Goal: Share content

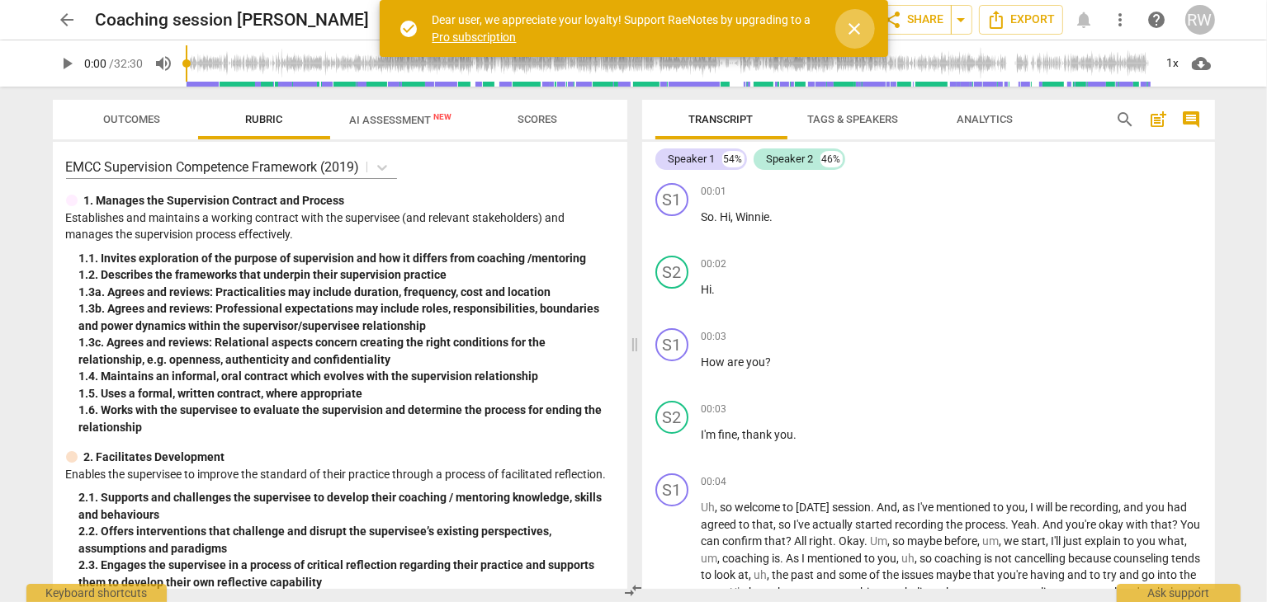
click at [857, 21] on span "close" at bounding box center [855, 29] width 20 height 20
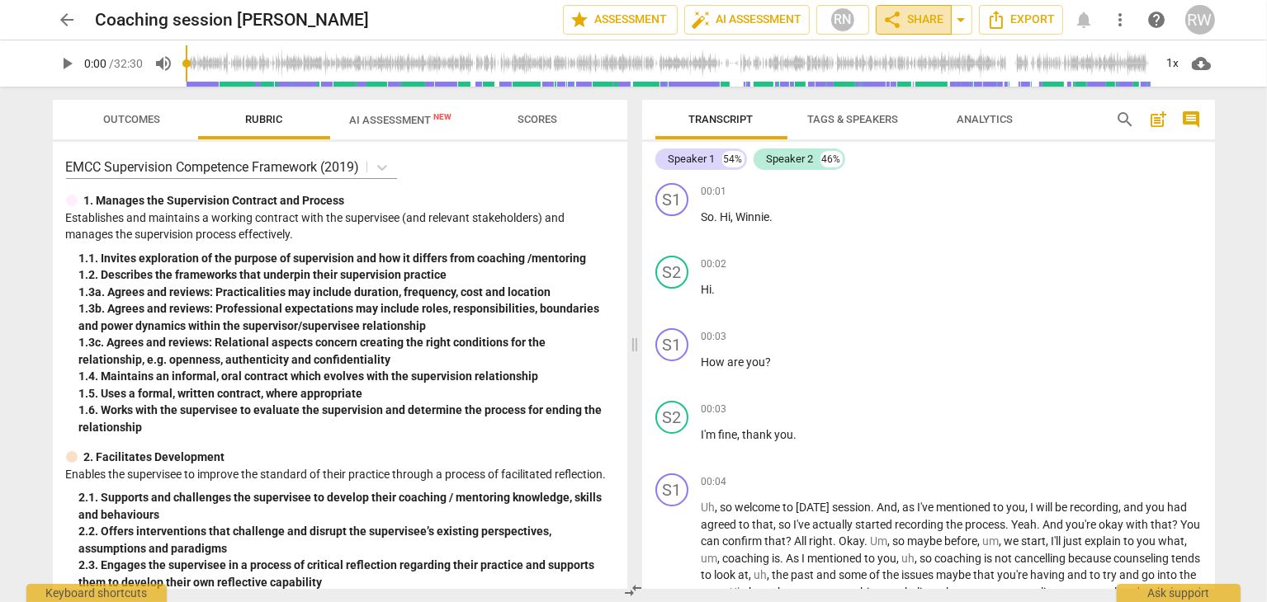
click at [904, 14] on span "share Share" at bounding box center [913, 20] width 61 height 20
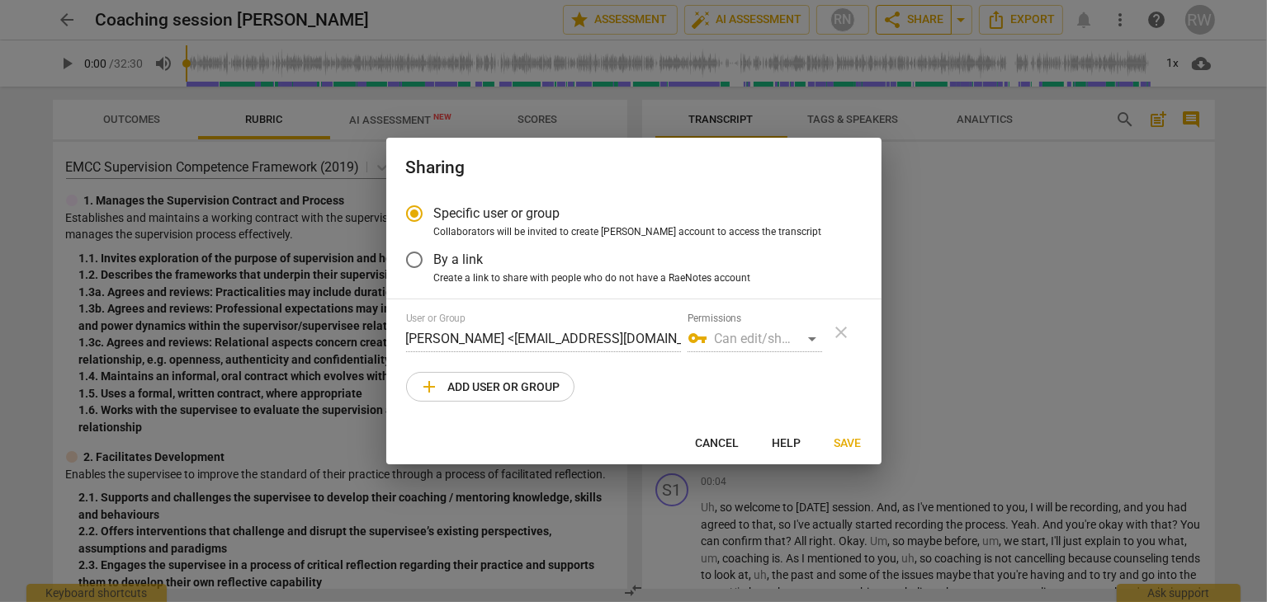
radio input "false"
click at [418, 251] on input "By a link" at bounding box center [414, 260] width 40 height 40
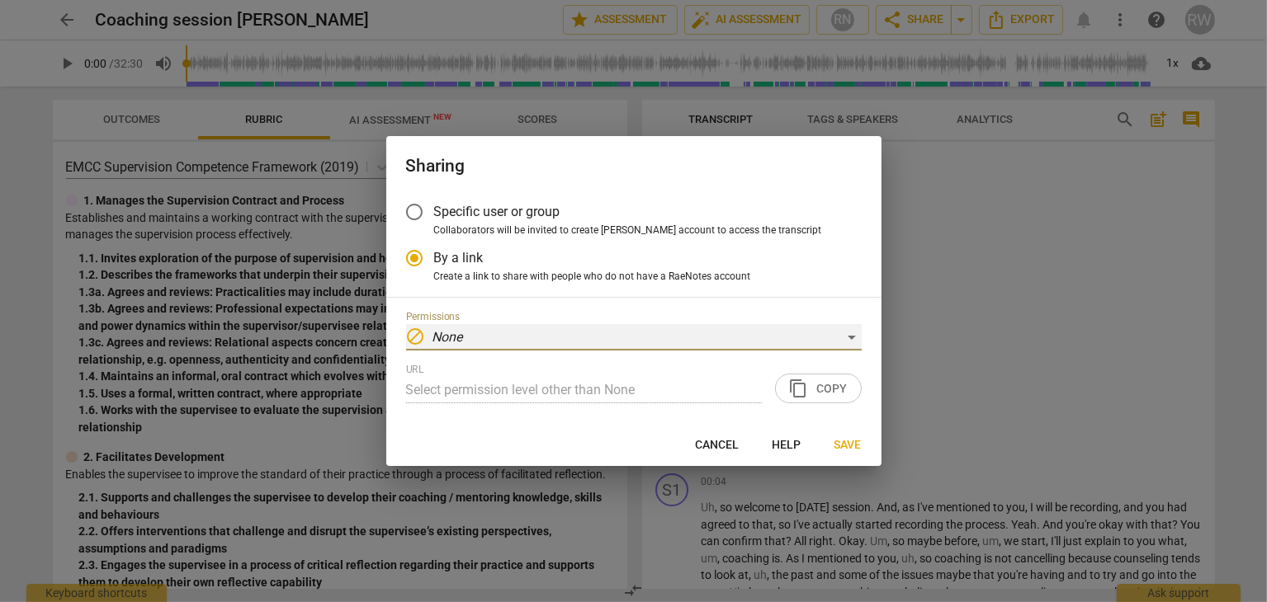
click at [853, 338] on div "block None" at bounding box center [633, 337] width 455 height 26
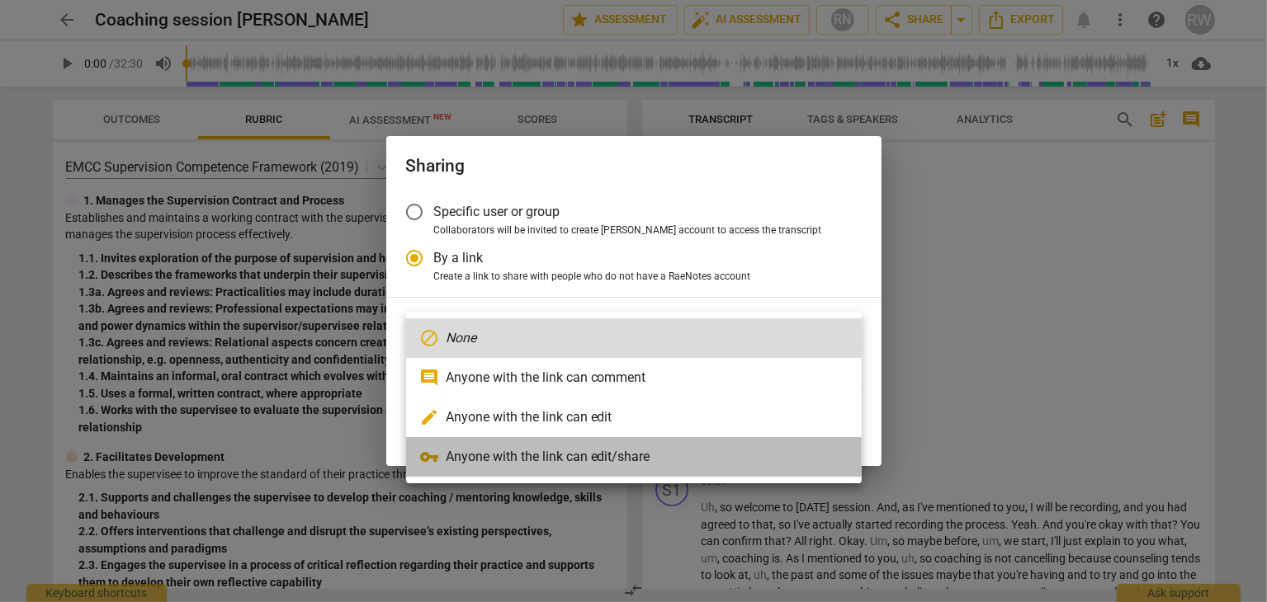
click at [667, 455] on li "vpn_key Anyone with the link can edit/share" at bounding box center [633, 457] width 455 height 40
radio input "false"
type input "[URL][DOMAIN_NAME]"
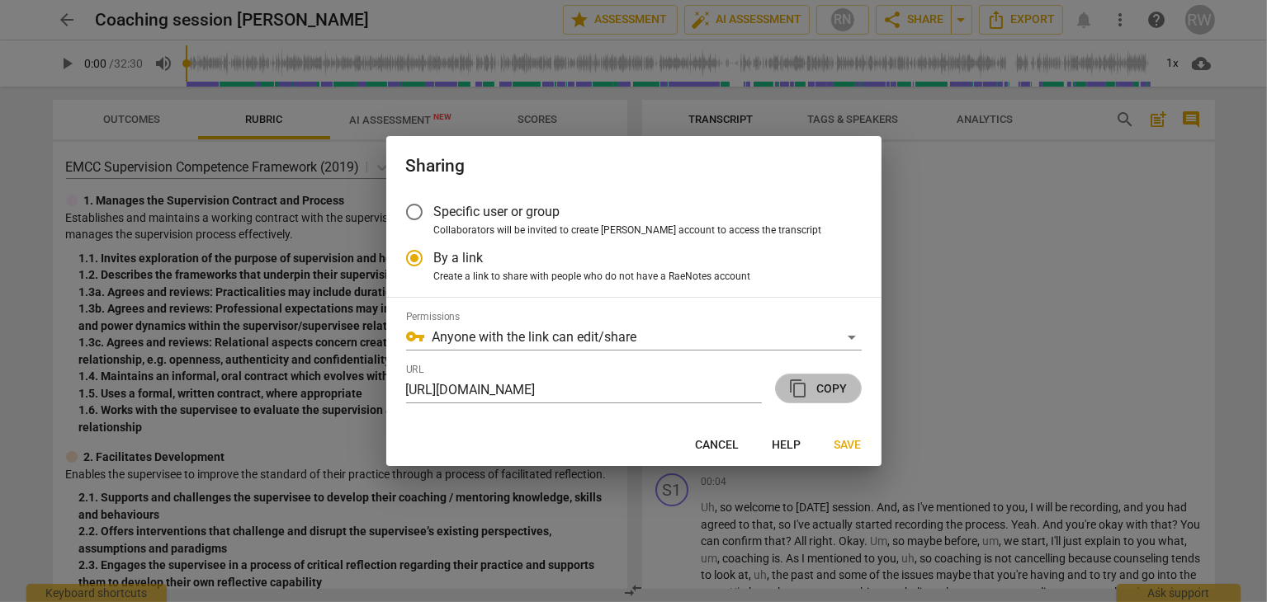
click at [819, 393] on span "content_copy Copy" at bounding box center [818, 389] width 59 height 20
click at [838, 443] on span "Save" at bounding box center [847, 445] width 27 height 17
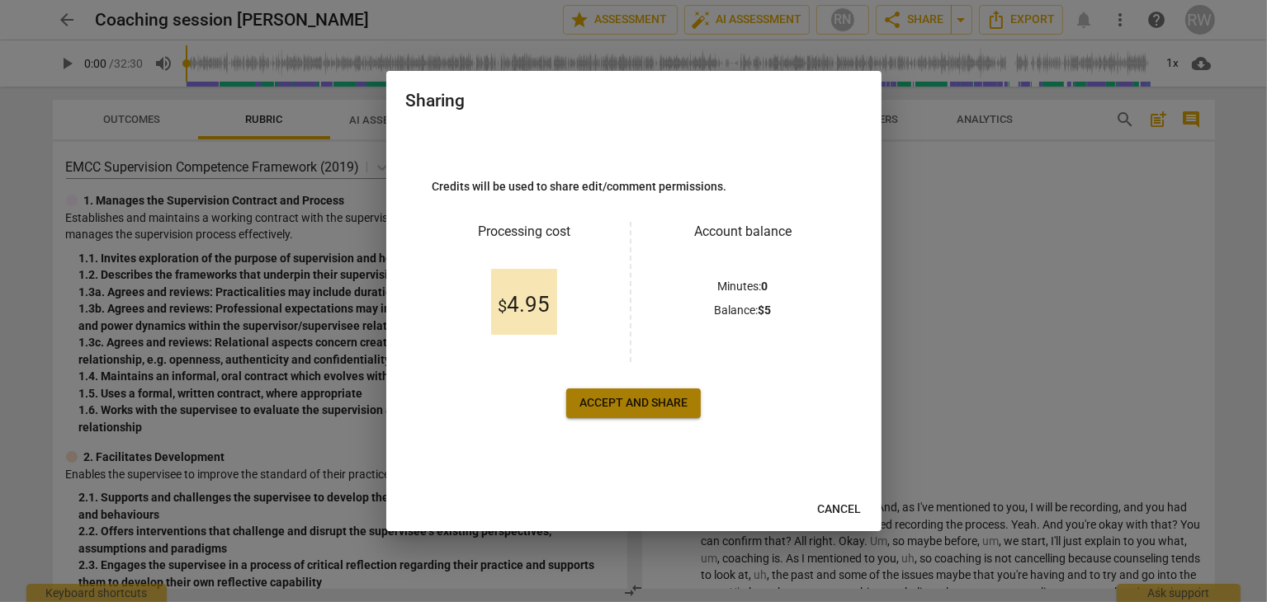
click at [637, 399] on span "Accept and share" at bounding box center [633, 403] width 108 height 17
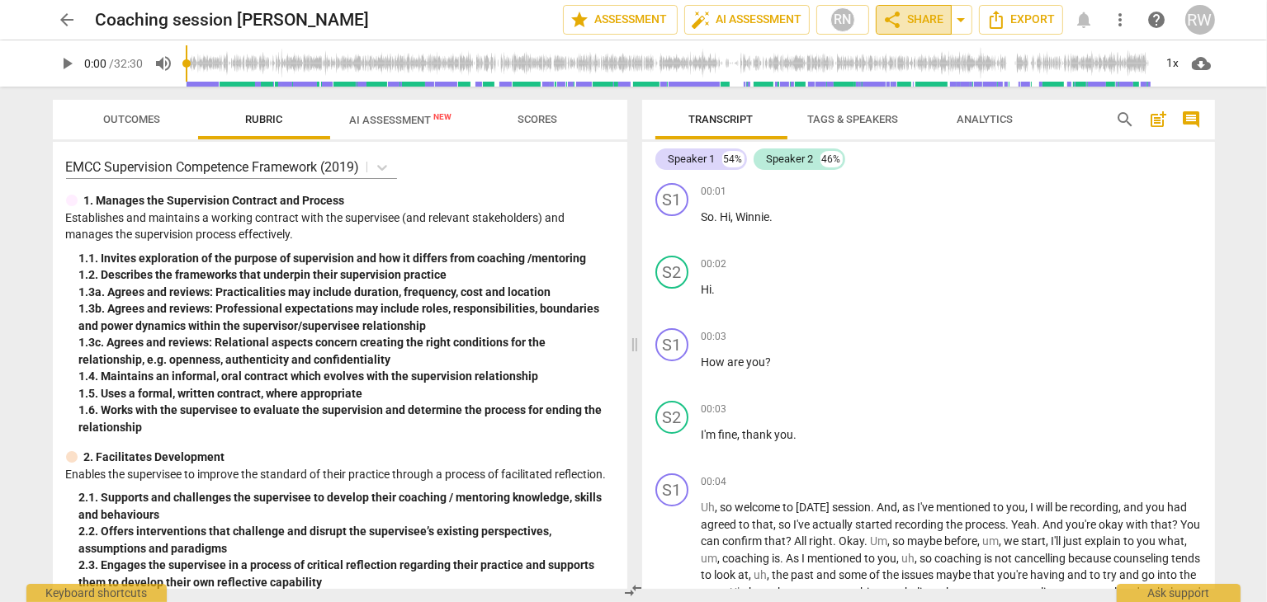
click at [914, 21] on span "share Share" at bounding box center [913, 20] width 61 height 20
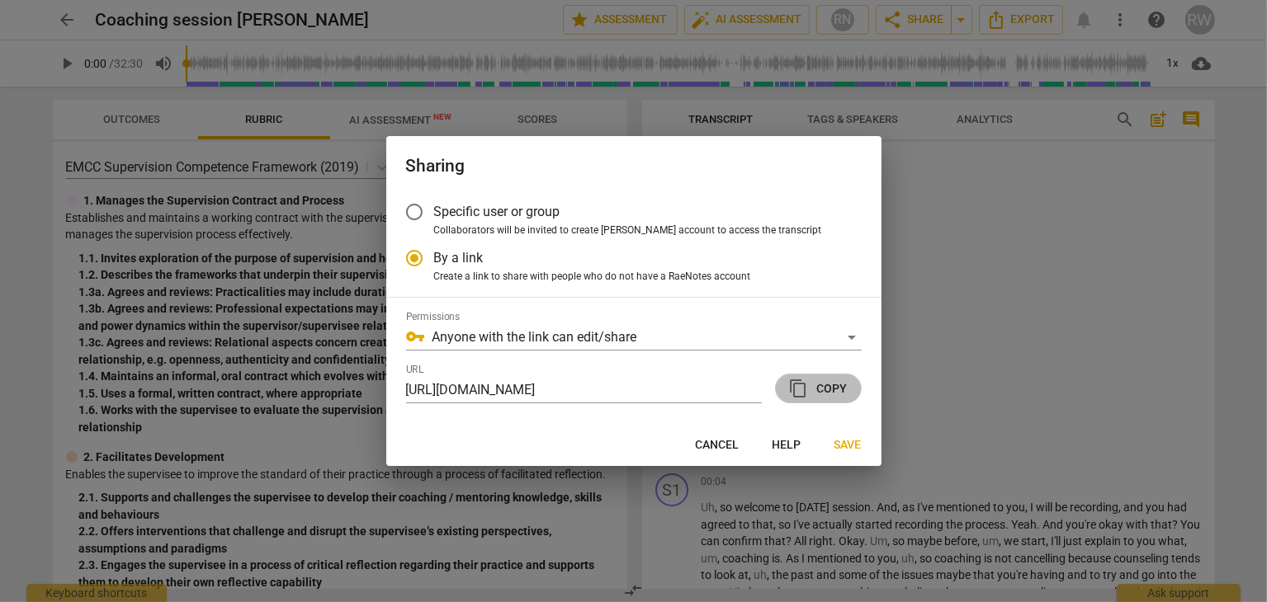
click at [831, 386] on span "content_copy Copy" at bounding box center [818, 389] width 59 height 20
click at [1003, 294] on div at bounding box center [633, 301] width 1267 height 602
radio input "false"
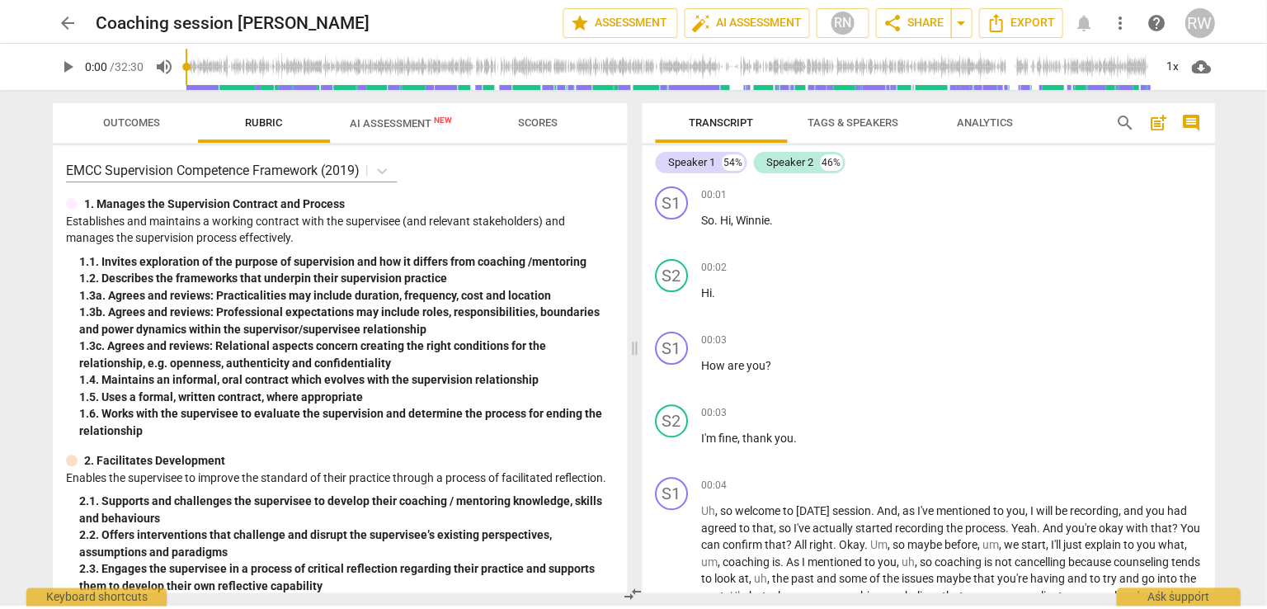
scroll to position [97, 0]
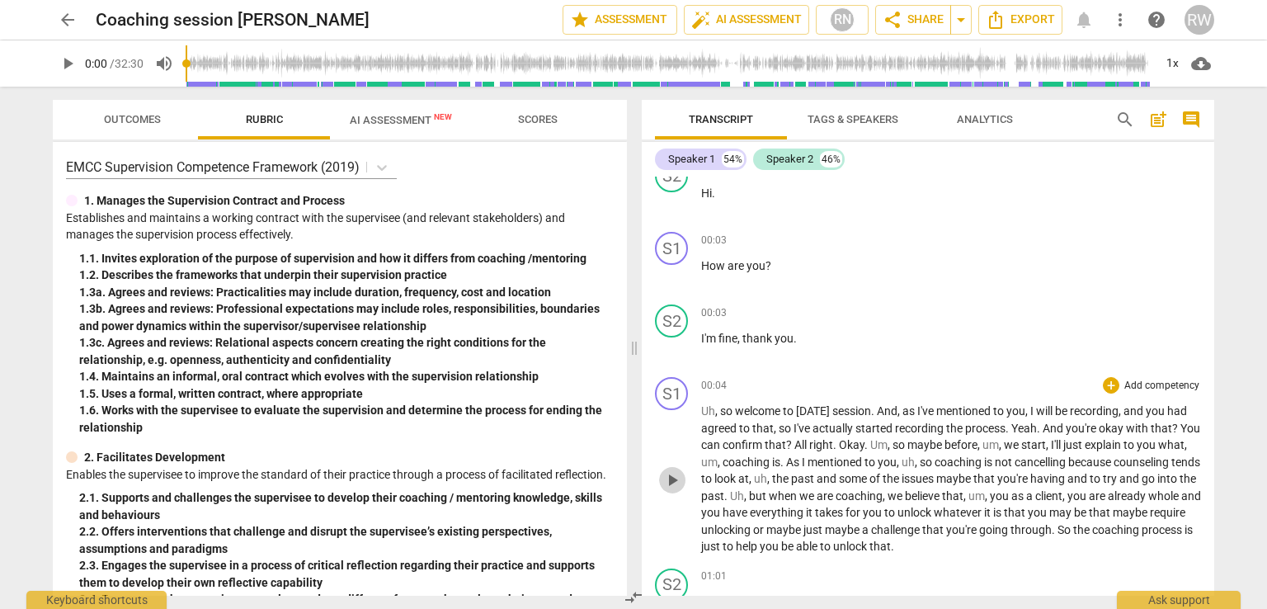
click at [673, 476] on span "play_arrow" at bounding box center [673, 480] width 20 height 20
click at [673, 476] on span "pause" at bounding box center [673, 480] width 20 height 20
click at [1214, 201] on div "S1 play_arrow pause 00:01 + Add competency keyboard_arrow_right So . Hi , Winni…" at bounding box center [928, 386] width 573 height 419
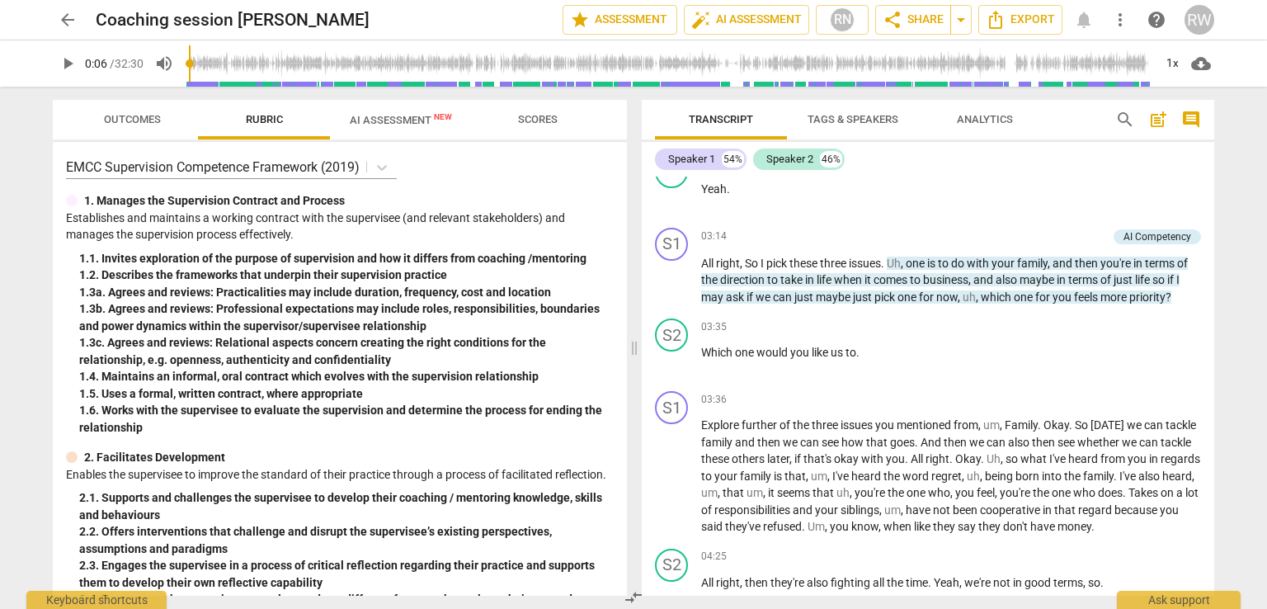
scroll to position [1376, 0]
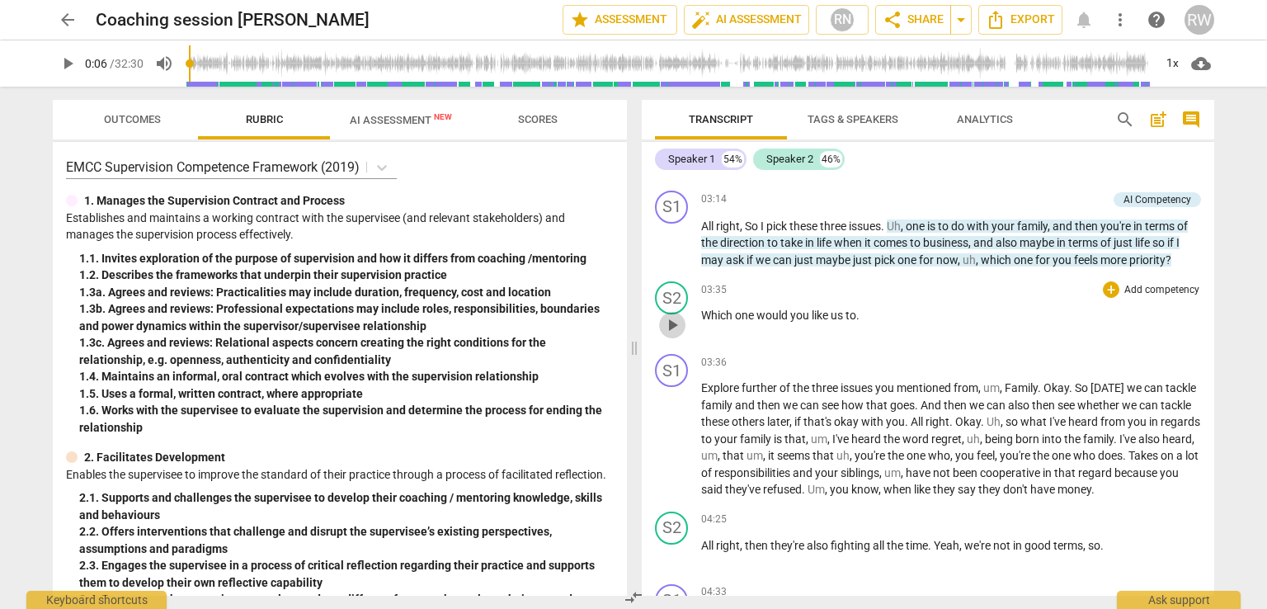
click at [673, 319] on span "play_arrow" at bounding box center [673, 325] width 20 height 20
click at [676, 281] on div "S2" at bounding box center [671, 297] width 33 height 33
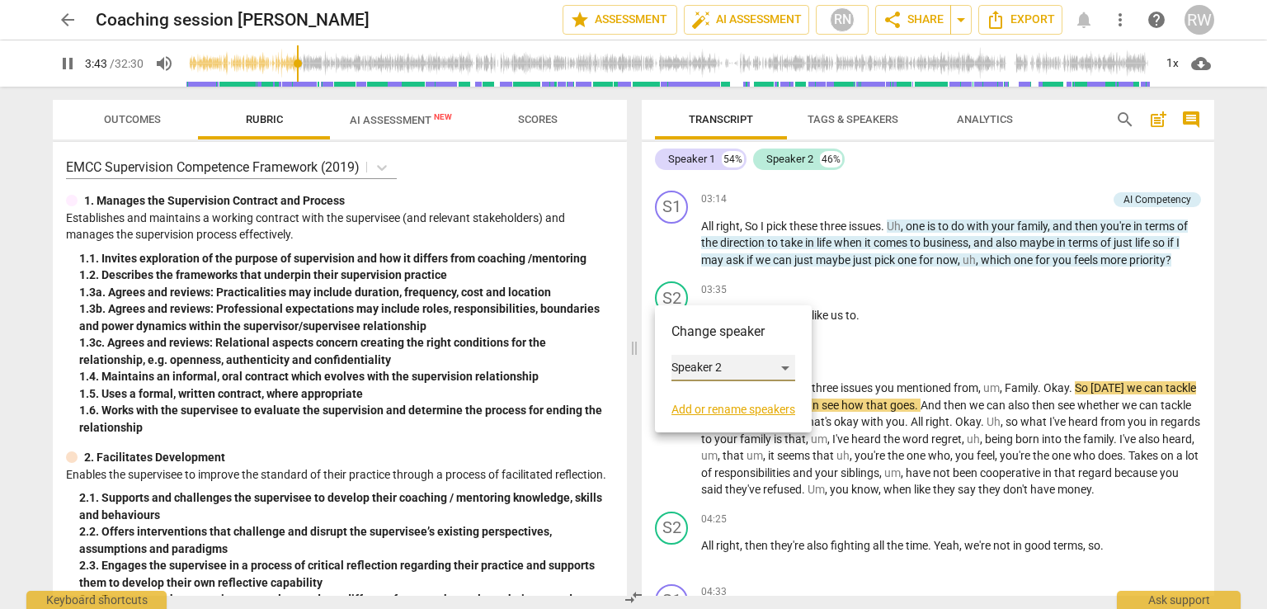
click at [786, 367] on div "Speaker 2" at bounding box center [734, 368] width 124 height 26
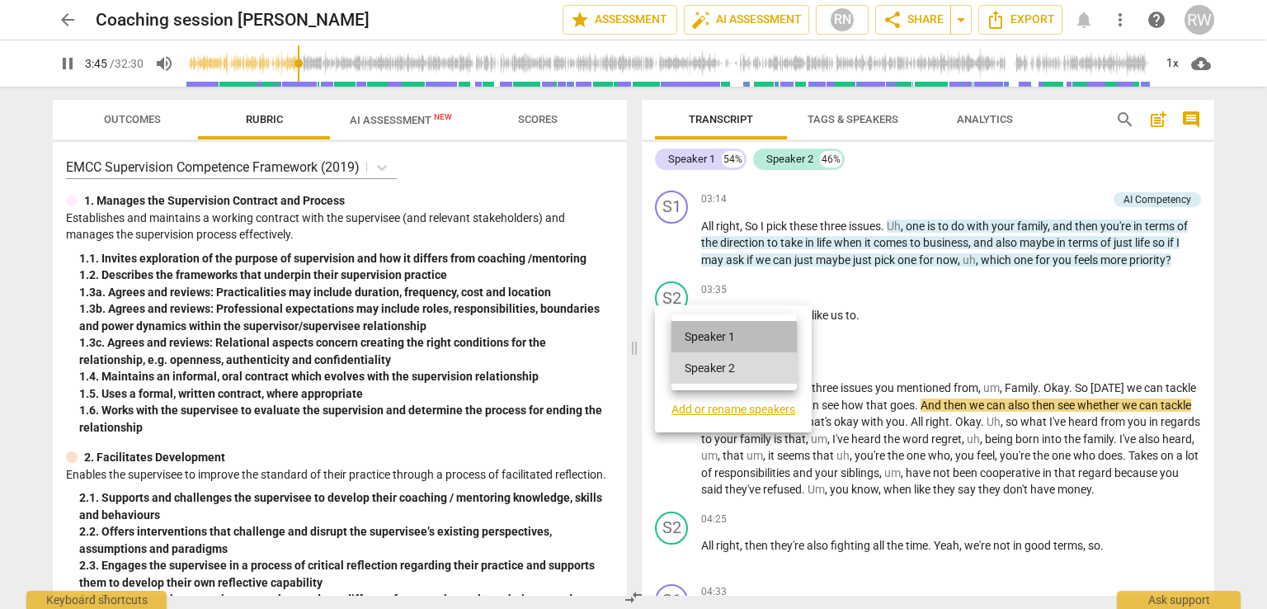
click at [711, 339] on li "Speaker 1" at bounding box center [734, 336] width 125 height 31
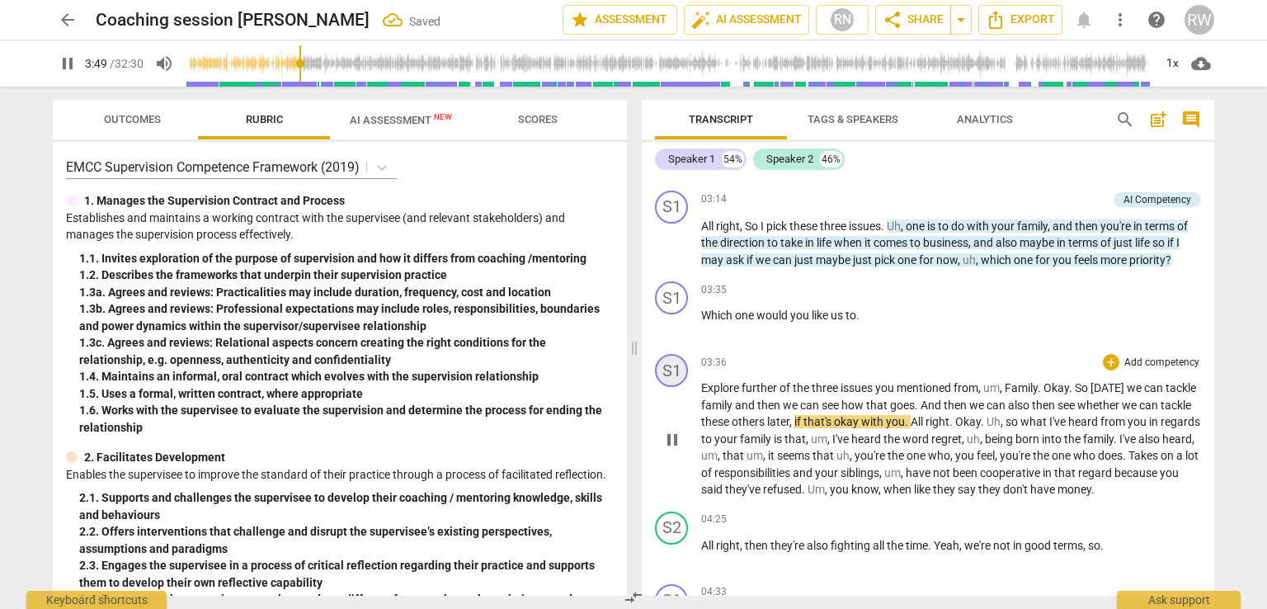
click at [671, 357] on div "S1" at bounding box center [671, 370] width 33 height 33
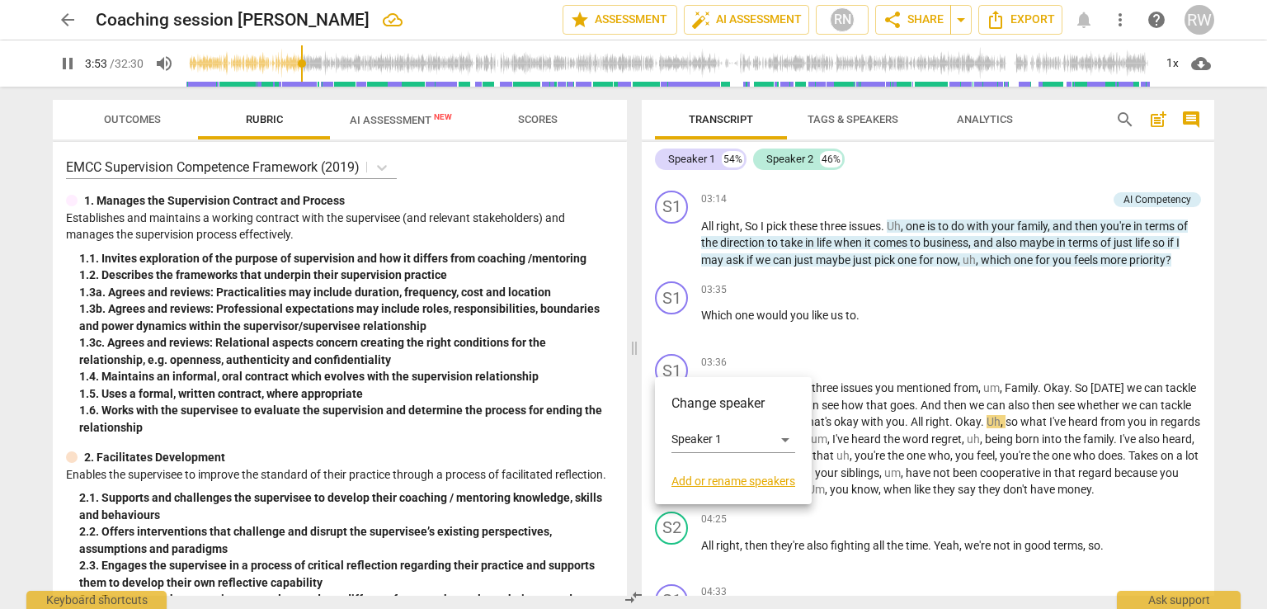
click at [1000, 298] on div at bounding box center [633, 304] width 1267 height 609
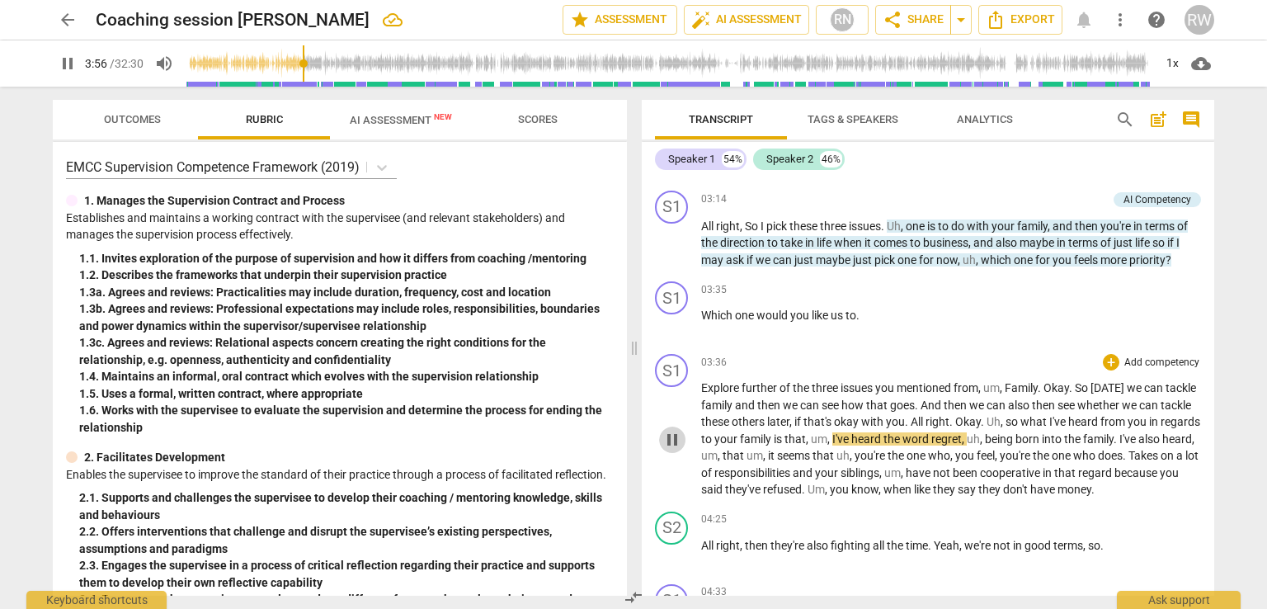
click at [668, 430] on span "pause" at bounding box center [673, 440] width 20 height 20
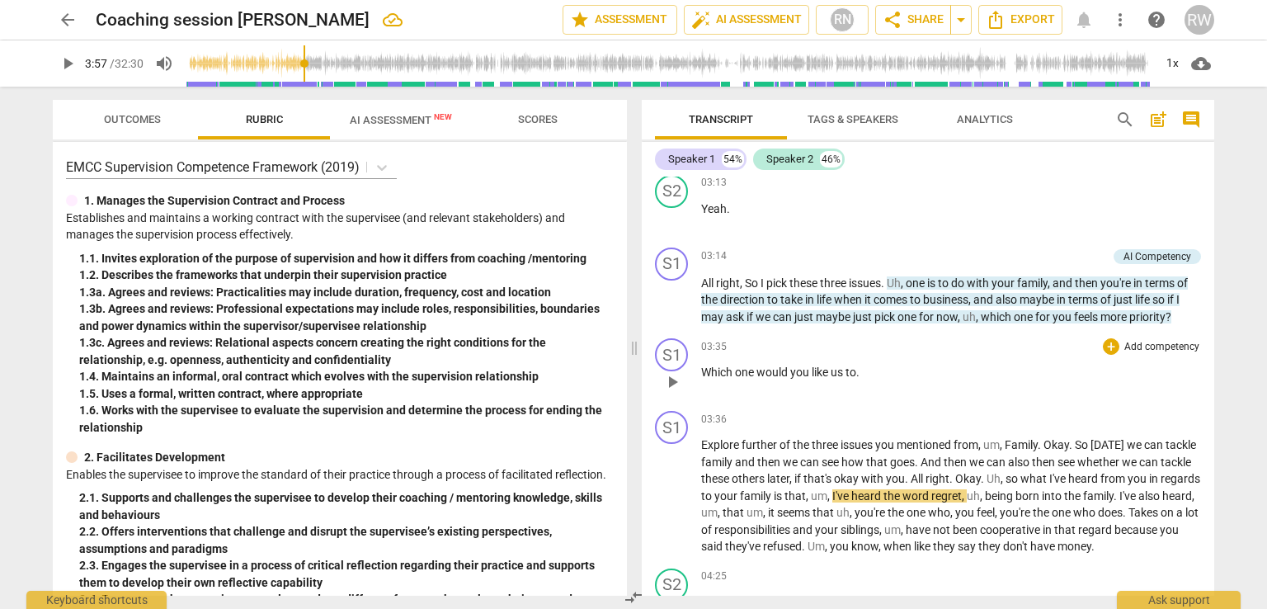
click at [672, 372] on span "play_arrow" at bounding box center [673, 382] width 20 height 20
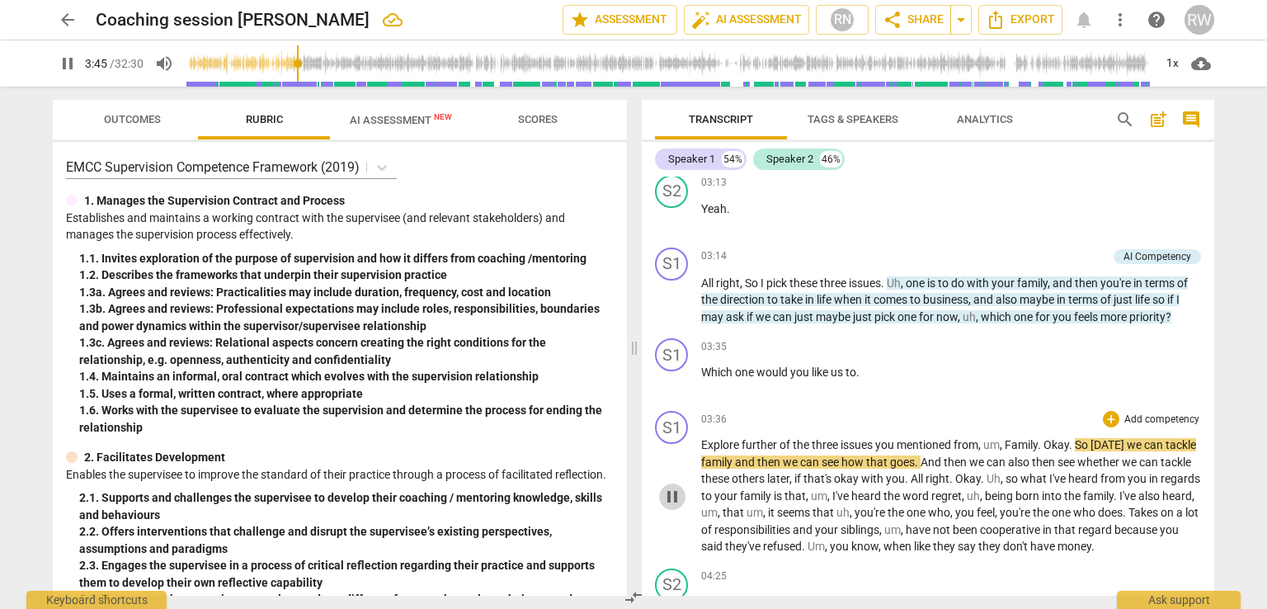
click at [676, 487] on span "pause" at bounding box center [673, 497] width 20 height 20
click at [1008, 438] on span "Family" at bounding box center [1021, 444] width 33 height 13
drag, startPoint x: 986, startPoint y: 433, endPoint x: 1038, endPoint y: 430, distance: 52.1
click at [1038, 436] on p "Explore further of the three issues you mentioned from , um , Family . Okay . S…" at bounding box center [951, 495] width 500 height 119
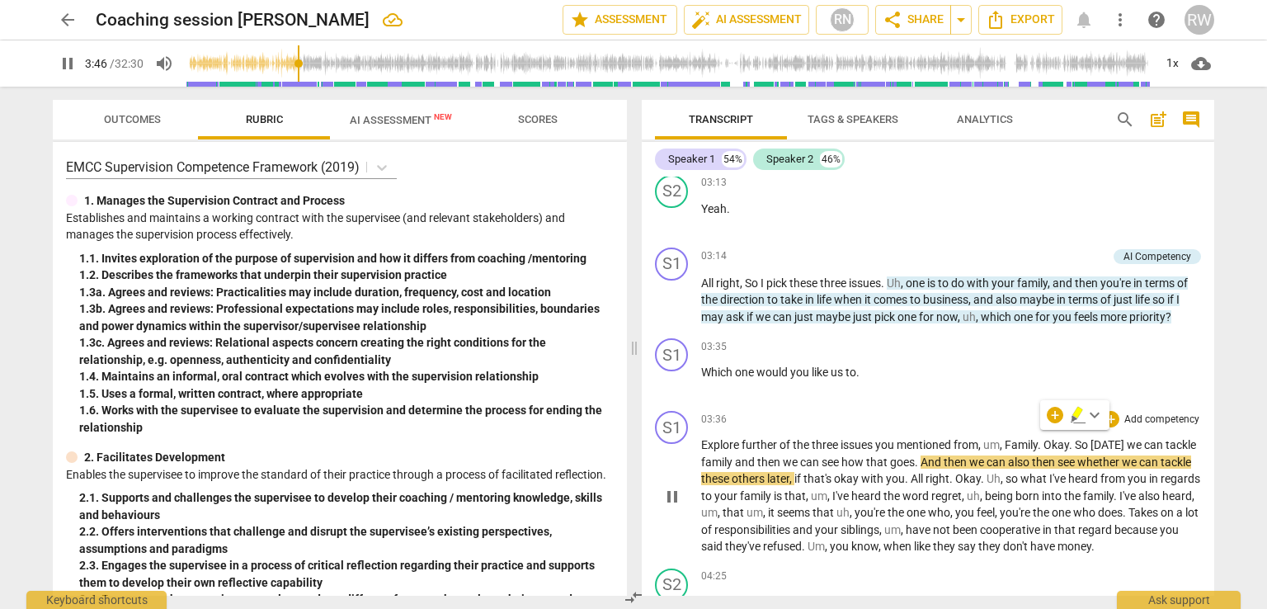
click at [956, 506] on span "," at bounding box center [953, 512] width 5 height 13
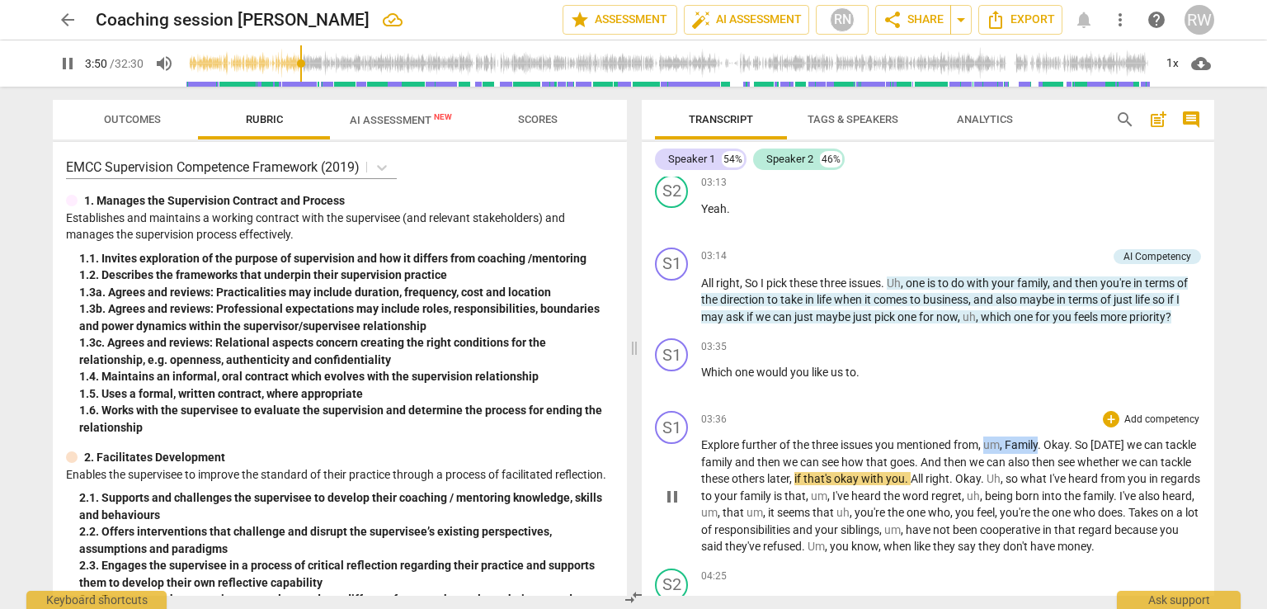
drag, startPoint x: 987, startPoint y: 441, endPoint x: 1040, endPoint y: 437, distance: 53.0
click at [1040, 437] on p "Explore further of the three issues you mentioned from , um , Family . Okay . S…" at bounding box center [951, 495] width 500 height 119
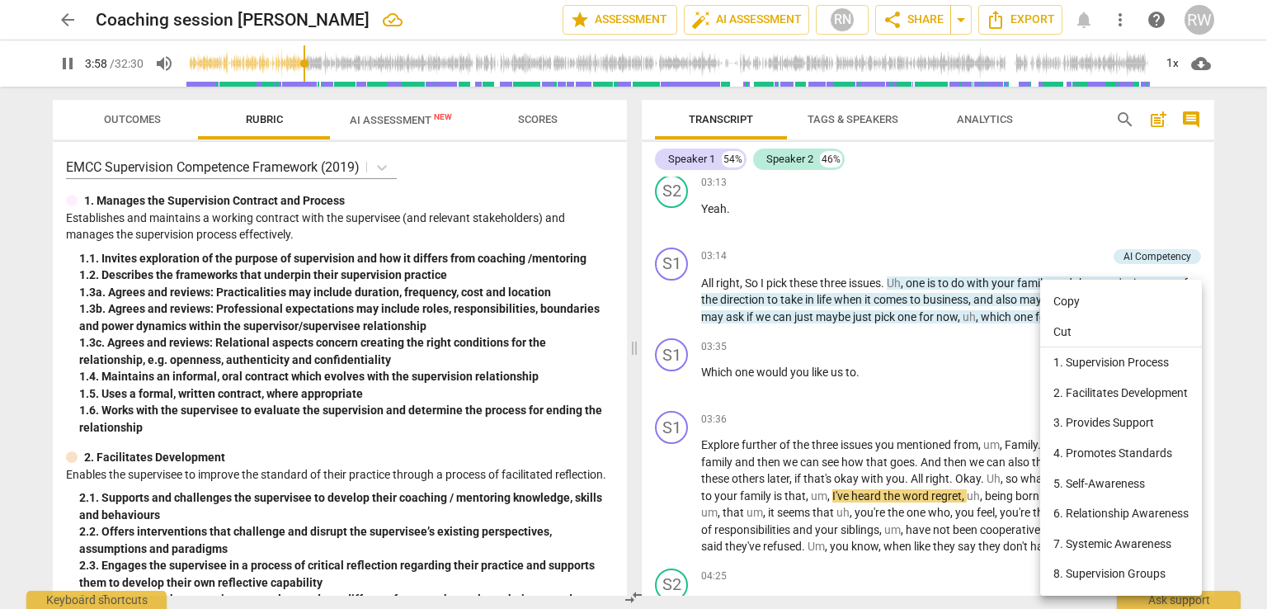
click at [1023, 433] on div at bounding box center [633, 304] width 1267 height 609
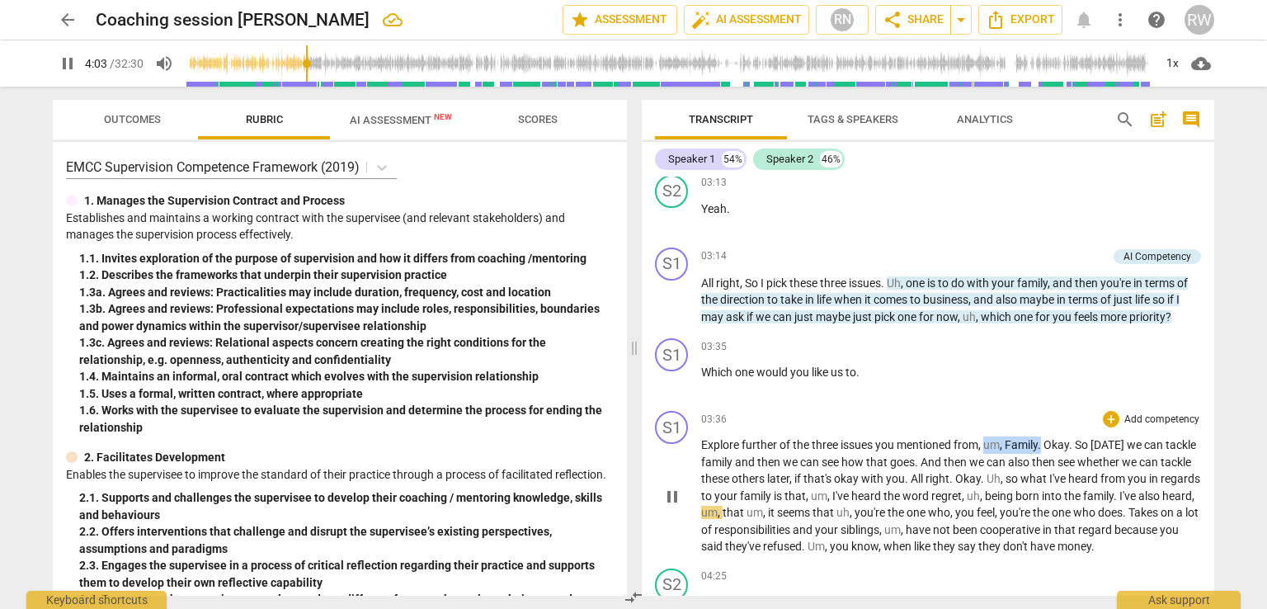
drag, startPoint x: 988, startPoint y: 435, endPoint x: 1043, endPoint y: 434, distance: 55.3
click at [1043, 436] on p "Explore further of the three issues you mentioned from , um , Family . Okay . S…" at bounding box center [951, 495] width 500 height 119
click at [675, 487] on span "pause" at bounding box center [673, 497] width 20 height 20
type input "247"
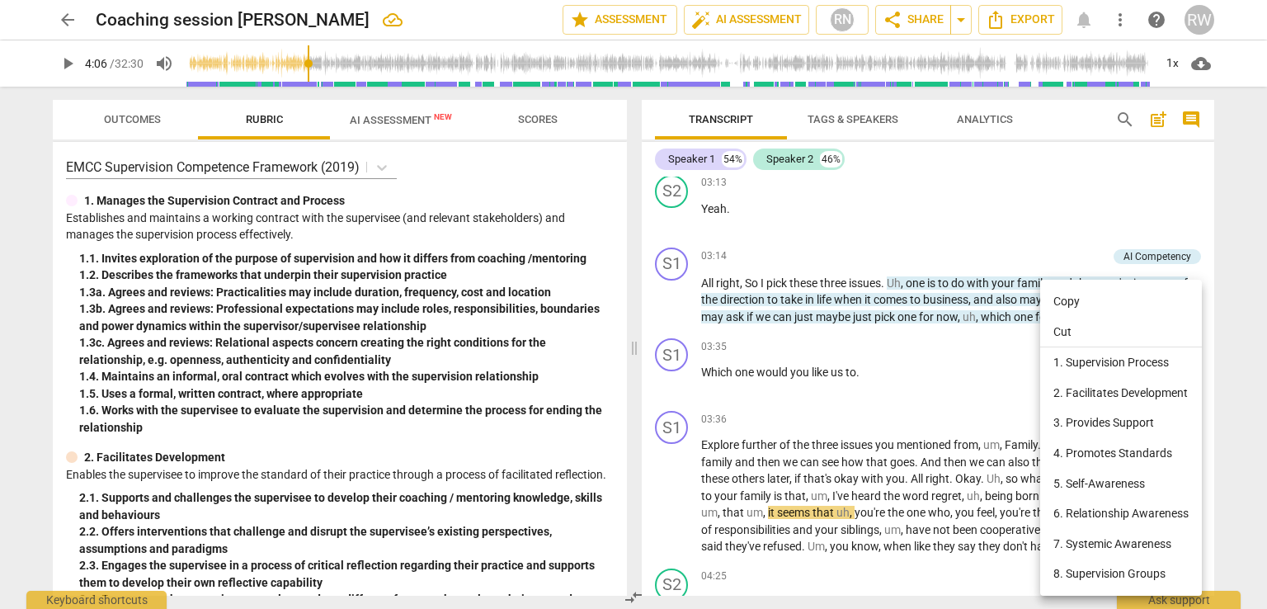
click at [987, 437] on div at bounding box center [633, 304] width 1267 height 609
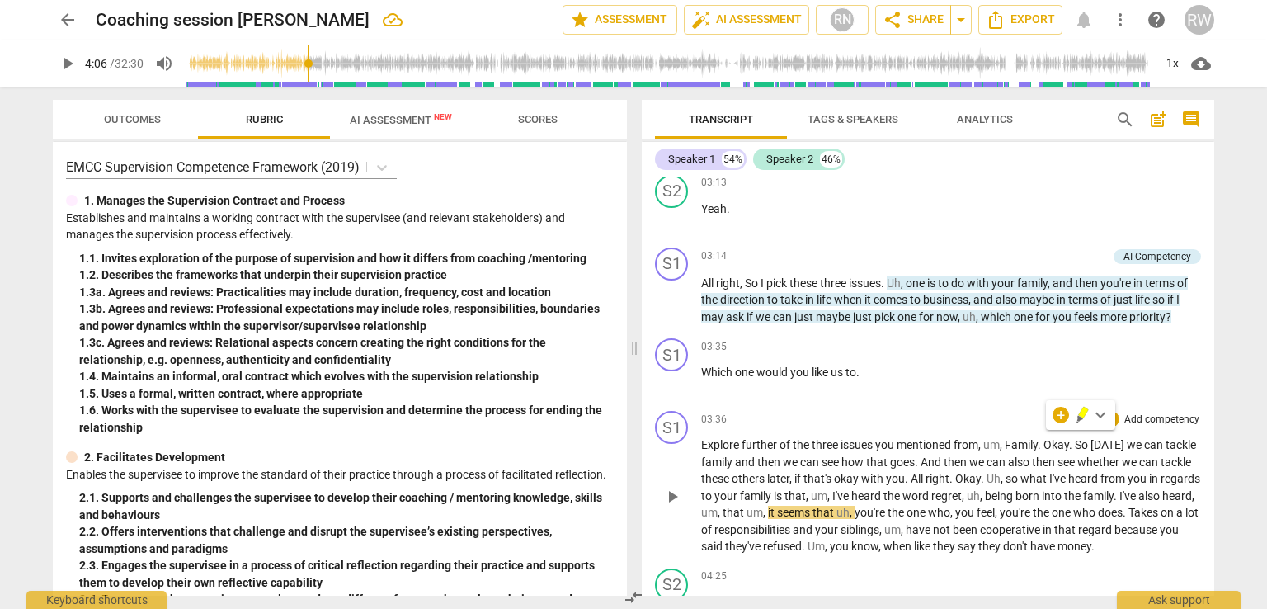
click at [979, 438] on span "from" at bounding box center [966, 444] width 25 height 13
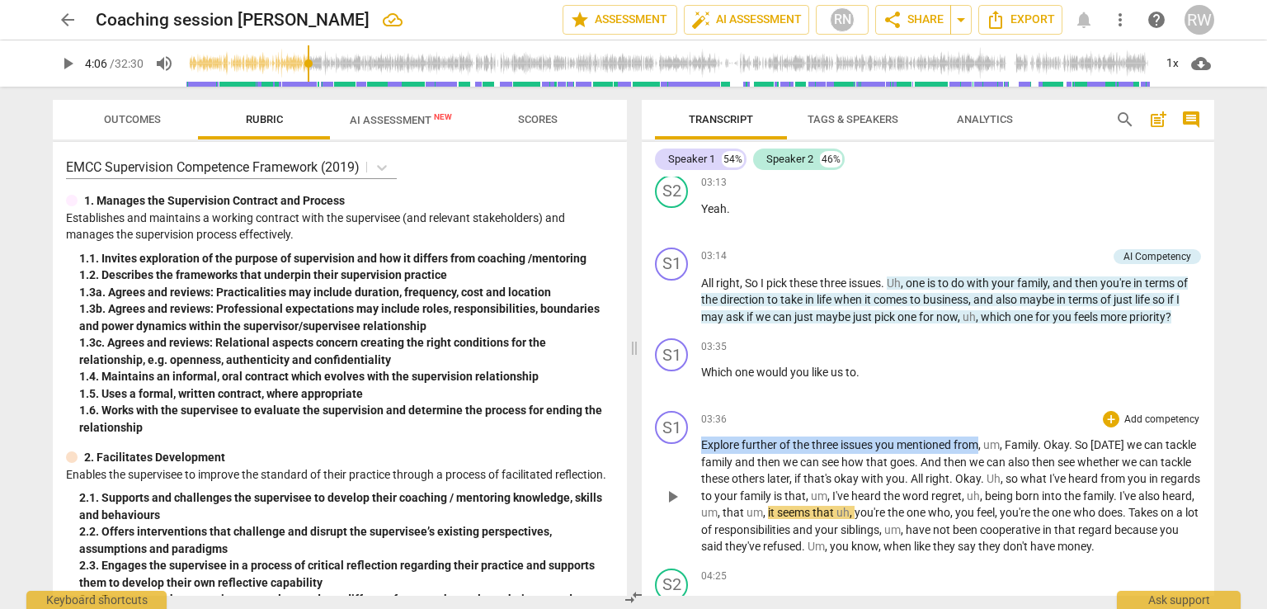
drag, startPoint x: 979, startPoint y: 434, endPoint x: 700, endPoint y: 439, distance: 279.8
click at [701, 439] on p "Explore further of the three issues you mentioned from , um , Family . Okay . S…" at bounding box center [951, 495] width 500 height 119
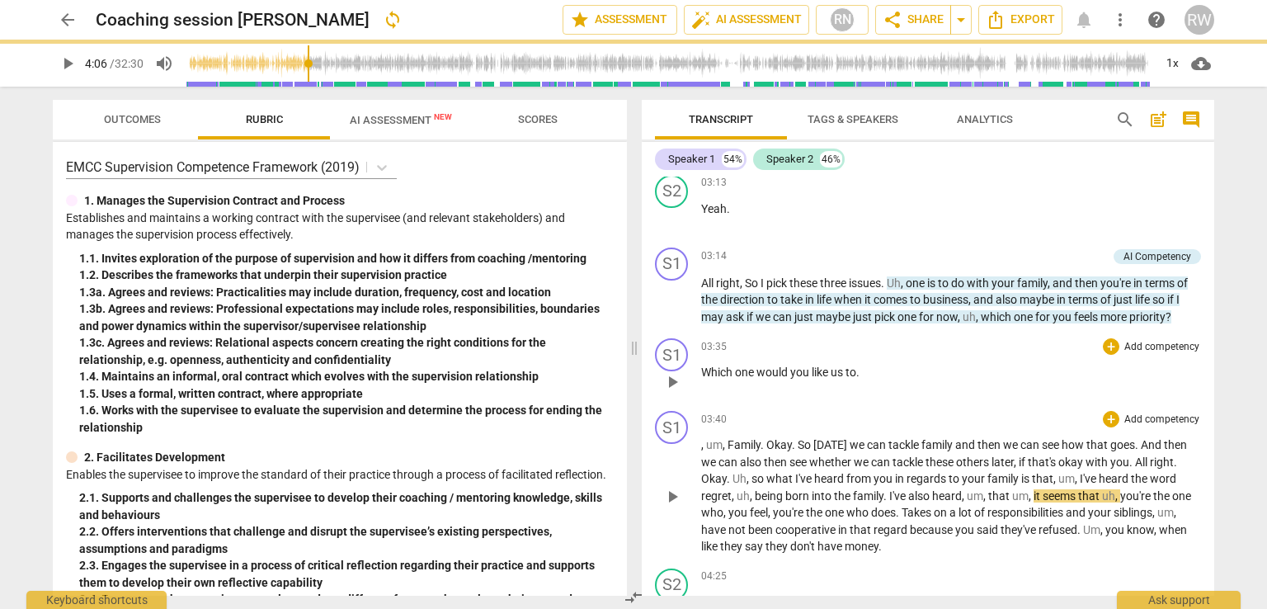
click at [868, 365] on p "Which one would you like us to ." at bounding box center [951, 372] width 500 height 17
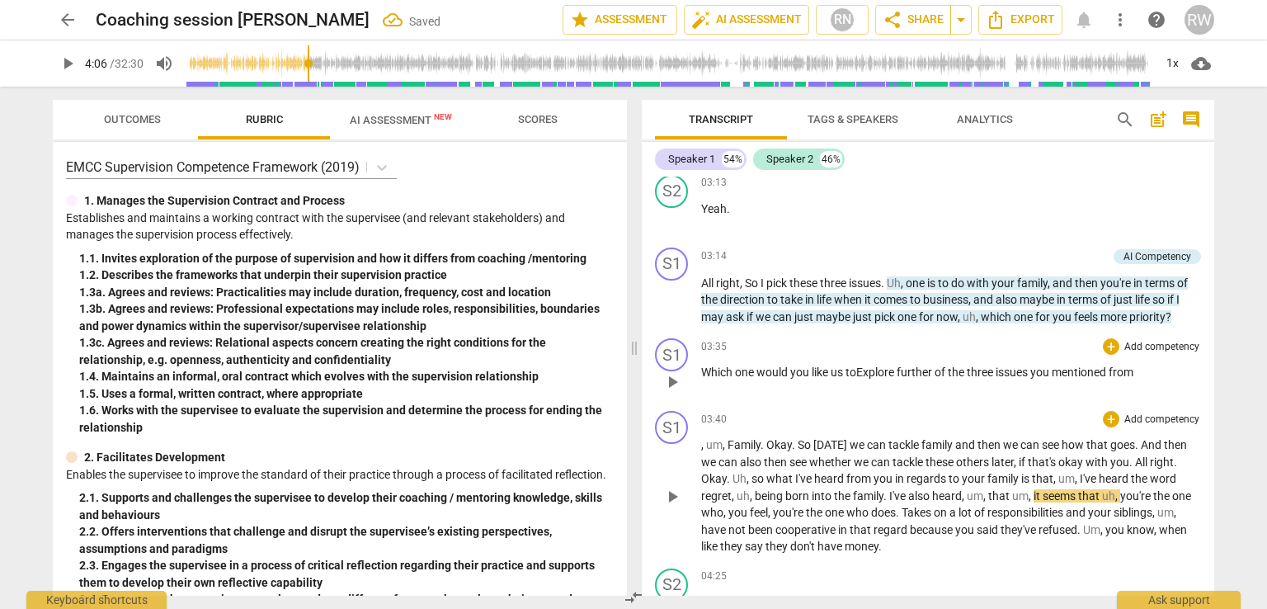
click at [858, 366] on span "toExplore further of the three issues you mentioned from" at bounding box center [990, 372] width 288 height 13
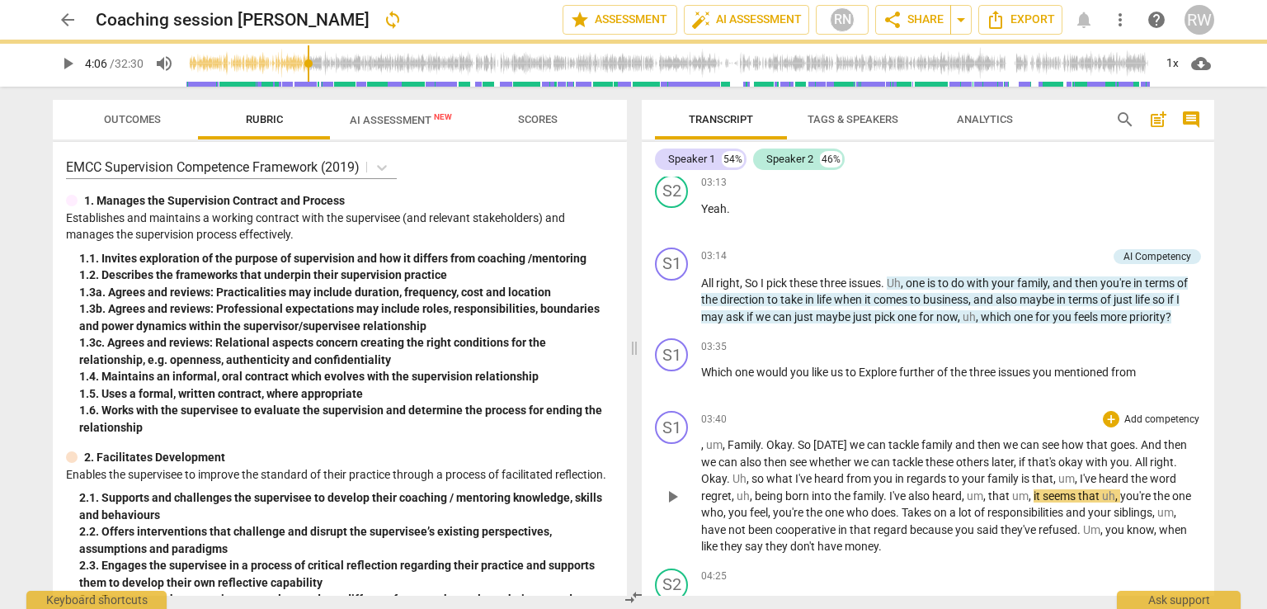
click at [852, 420] on div "03:40 + Add competency keyboard_arrow_right , um , Family . Okay . So [DATE] we…" at bounding box center [951, 483] width 500 height 144
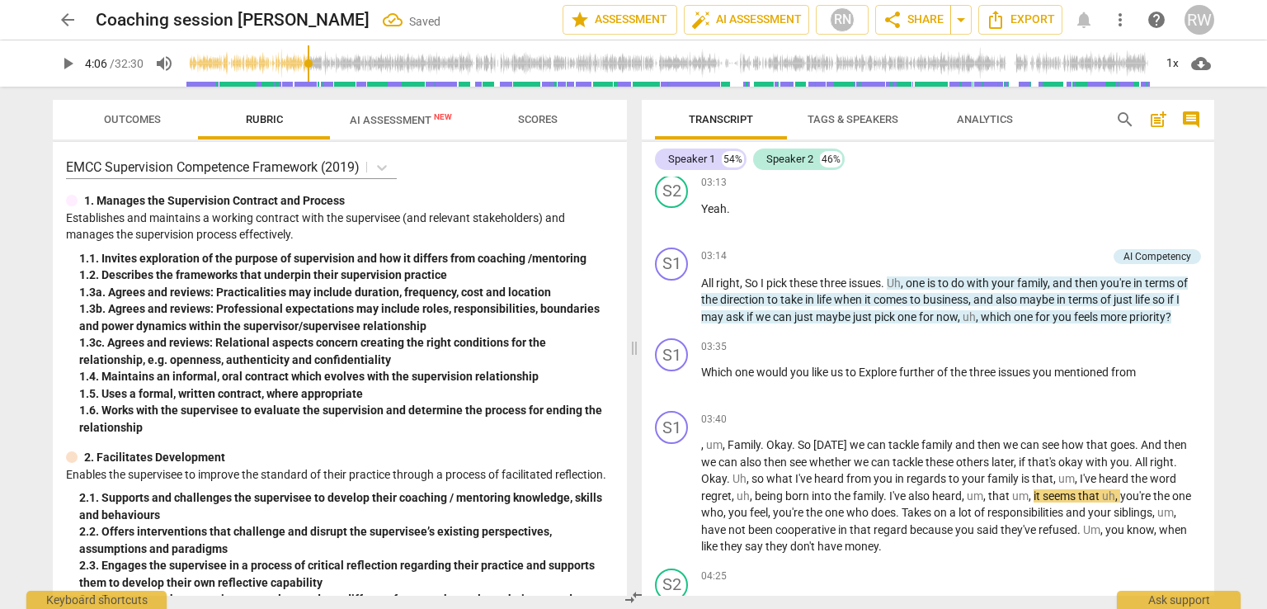
click at [767, 438] on span "Okay" at bounding box center [780, 444] width 26 height 13
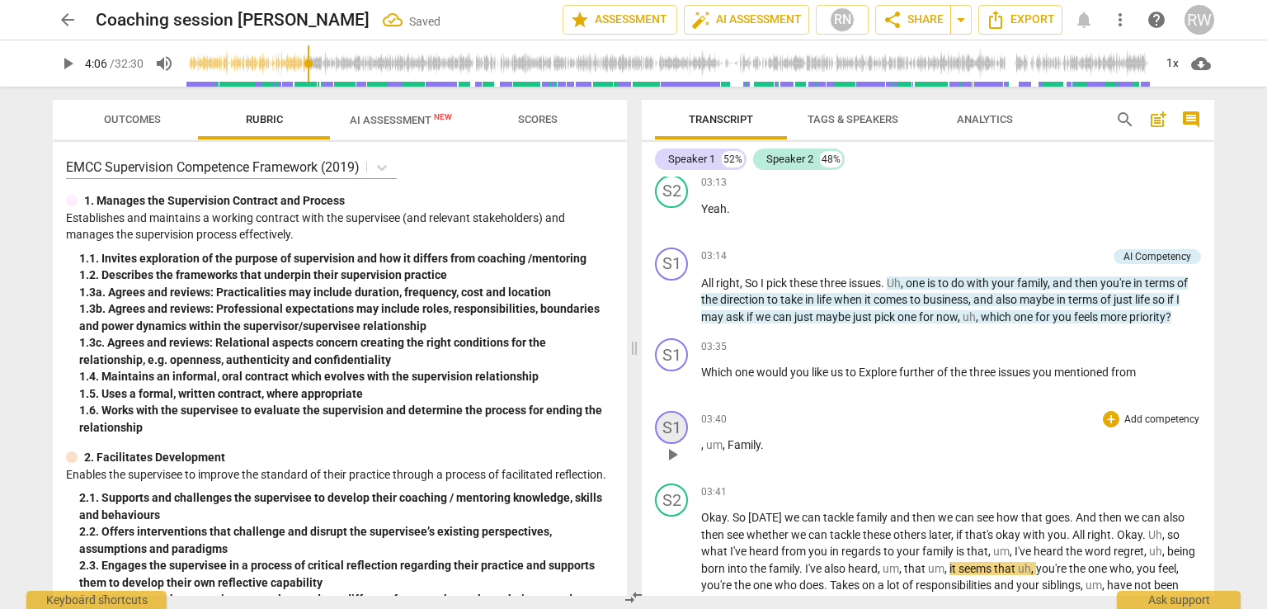
click at [681, 415] on div "S1" at bounding box center [671, 427] width 33 height 33
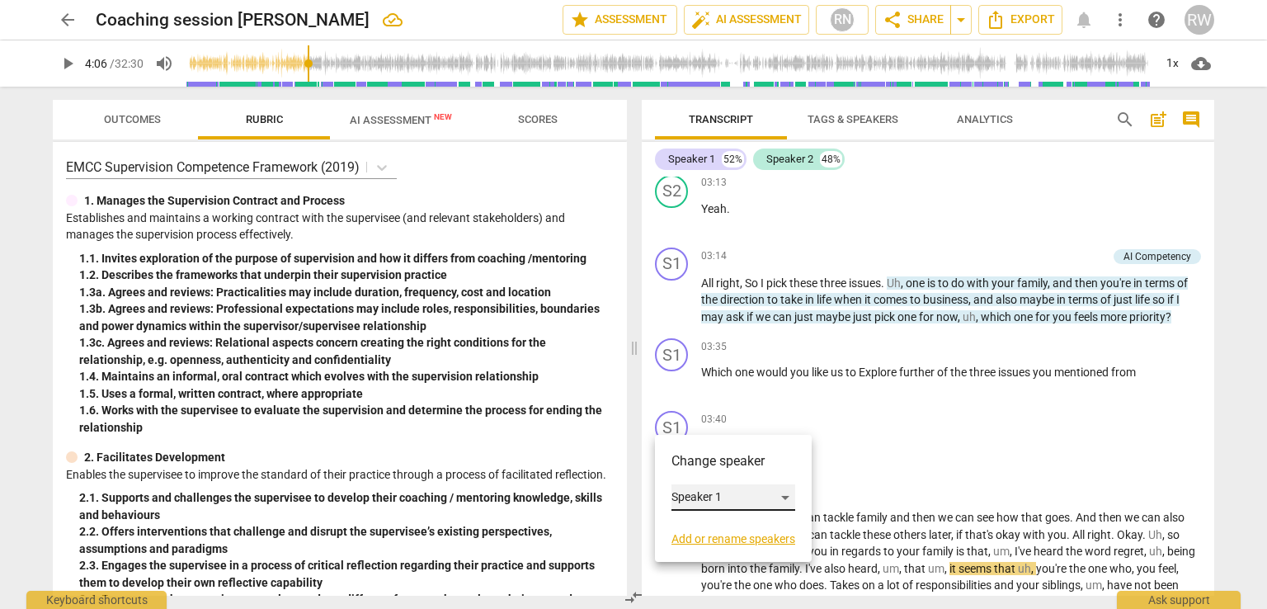
click at [782, 498] on div "Speaker 1" at bounding box center [734, 497] width 124 height 26
click at [729, 528] on li "Speaker 2" at bounding box center [734, 528] width 125 height 31
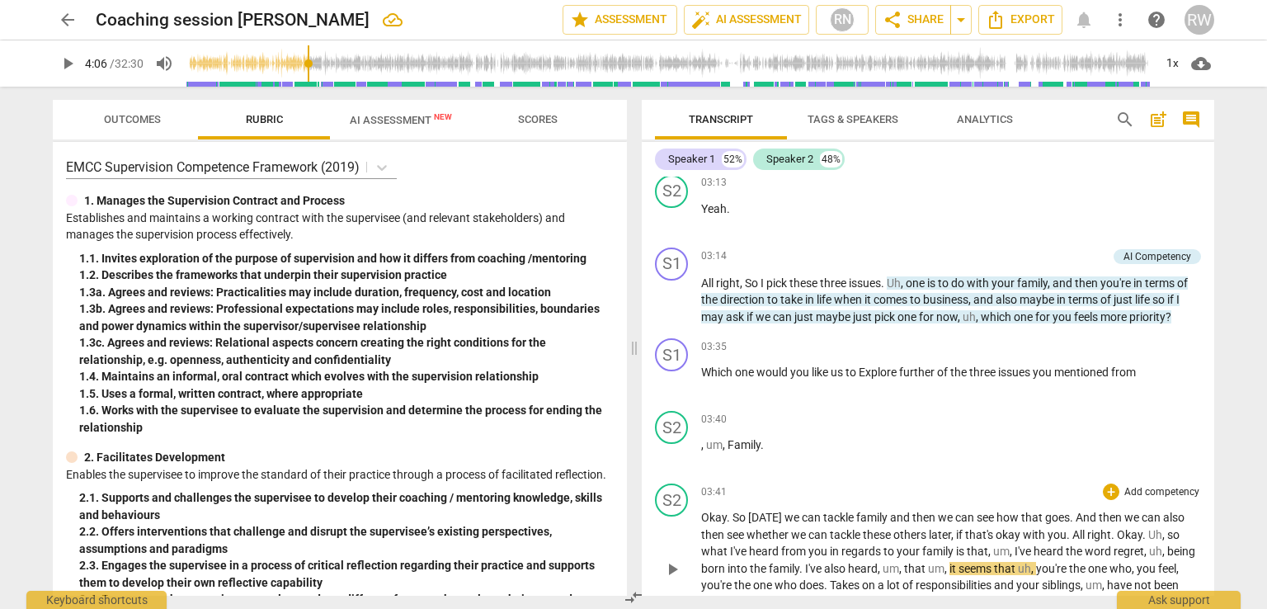
click at [1199, 519] on div "S2 play_arrow pause 03:41 + Add competency keyboard_arrow_right Okay . So [DATE…" at bounding box center [928, 556] width 573 height 158
click at [1153, 562] on span "you" at bounding box center [1147, 568] width 21 height 13
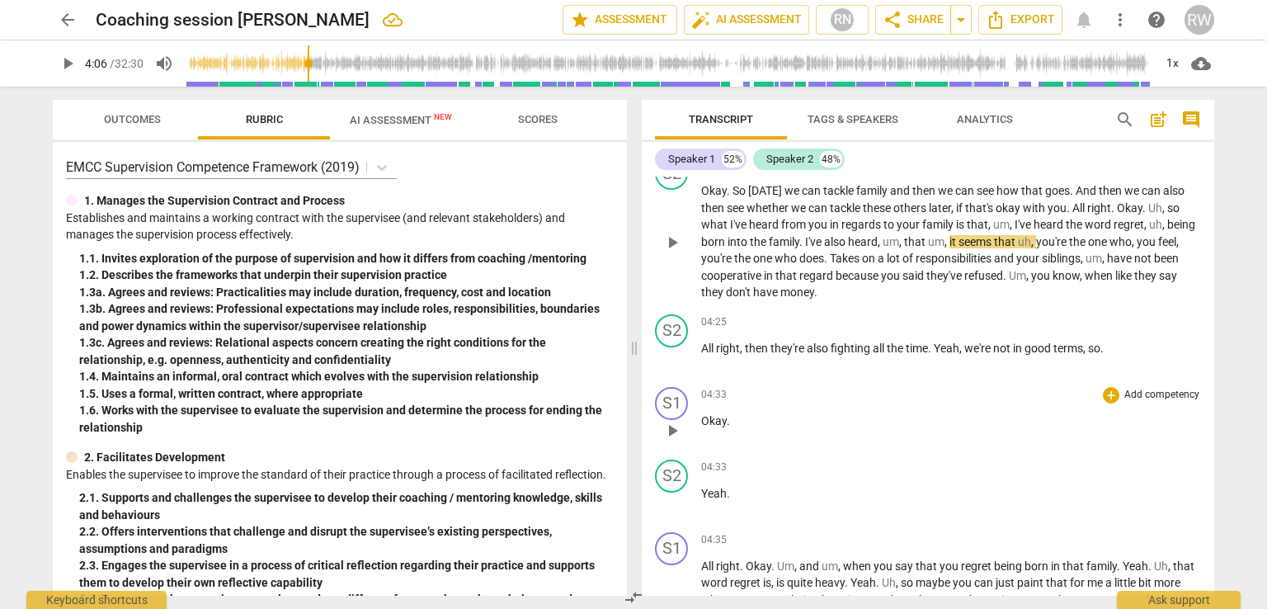
scroll to position [1904, 0]
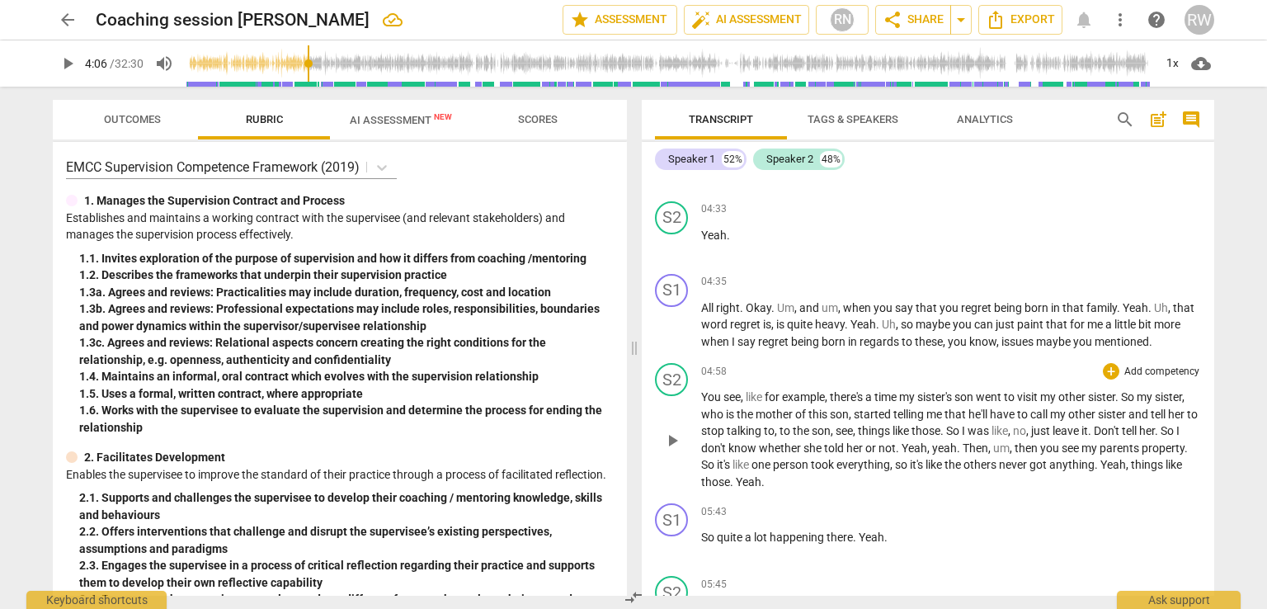
click at [922, 458] on span "it's" at bounding box center [918, 464] width 16 height 13
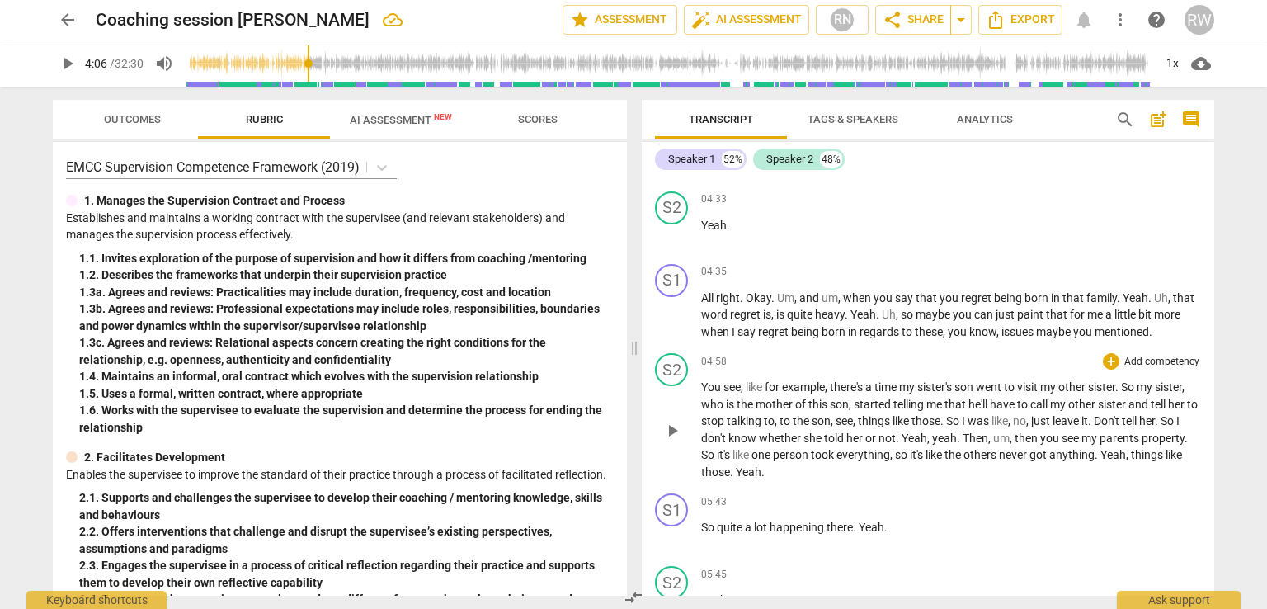
scroll to position [2190, 0]
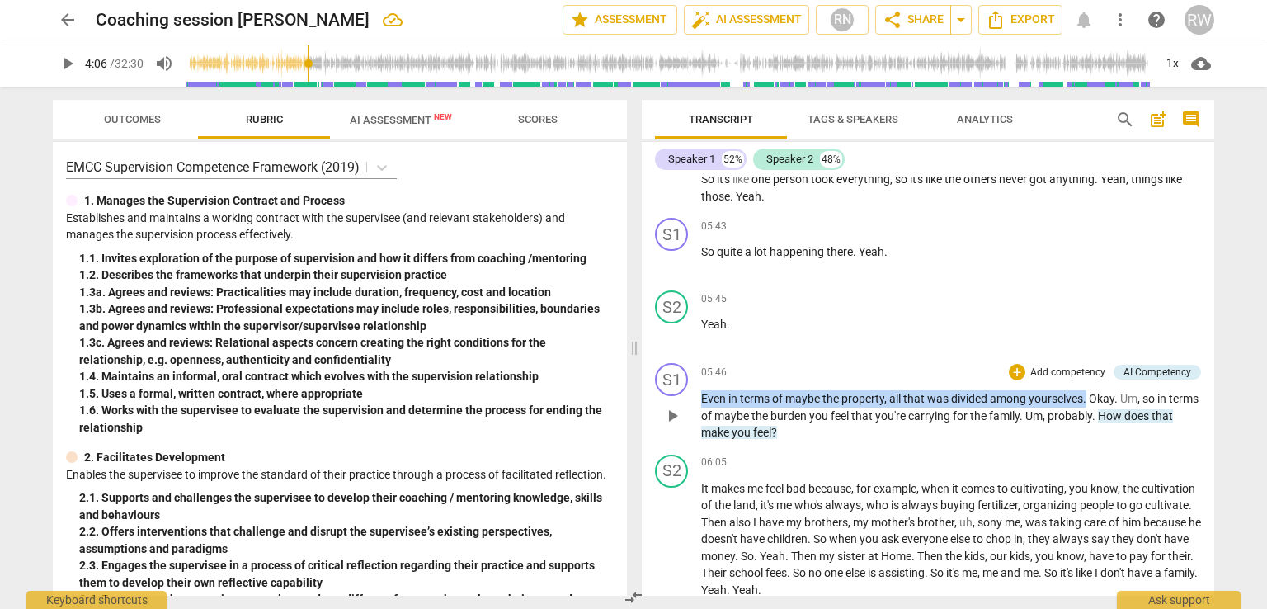
drag, startPoint x: 1088, startPoint y: 385, endPoint x: 698, endPoint y: 374, distance: 389.6
click at [698, 374] on div "S1 play_arrow pause 05:46 + Add competency AI Competency keyboard_arrow_right E…" at bounding box center [928, 402] width 573 height 92
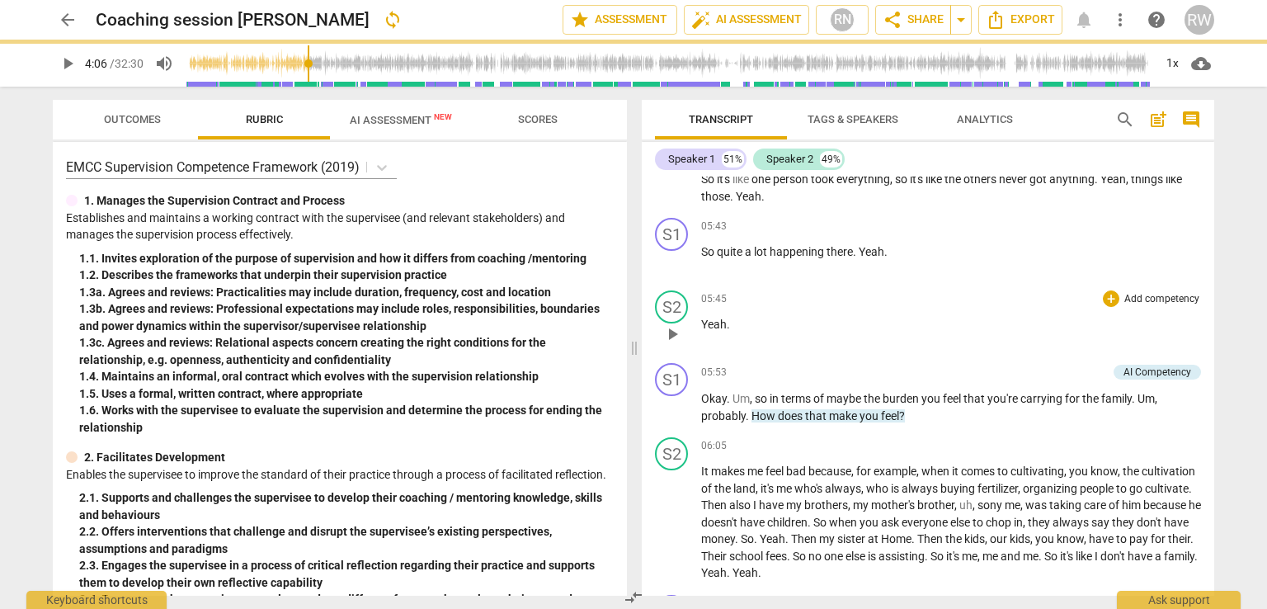
click at [753, 316] on p "Yeah ." at bounding box center [951, 324] width 500 height 17
click at [677, 324] on span "play_arrow" at bounding box center [673, 334] width 20 height 20
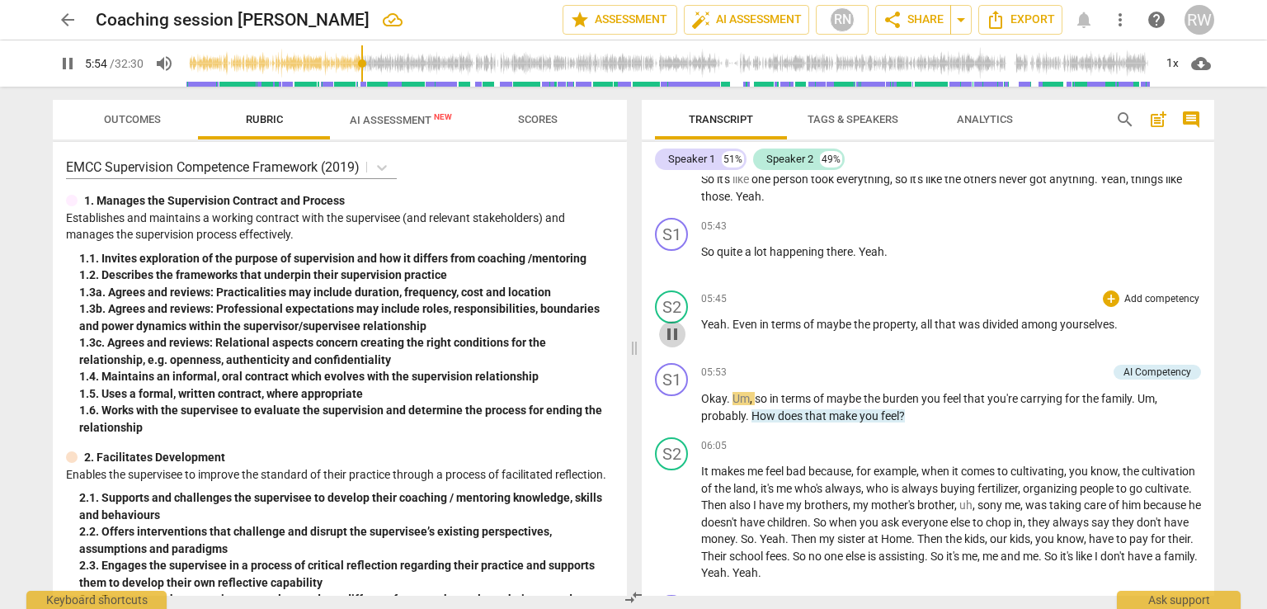
click at [677, 324] on span "pause" at bounding box center [673, 334] width 20 height 20
click at [671, 398] on span "play_arrow" at bounding box center [673, 408] width 20 height 20
click at [671, 398] on span "pause" at bounding box center [673, 408] width 20 height 20
type input "363"
